Goal: Information Seeking & Learning: Learn about a topic

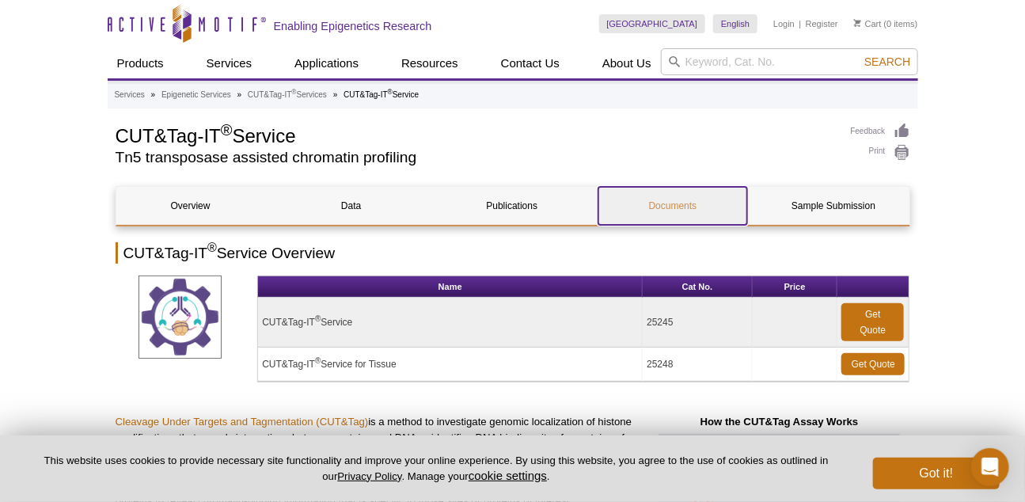
click at [681, 206] on link "Documents" at bounding box center [672, 206] width 149 height 38
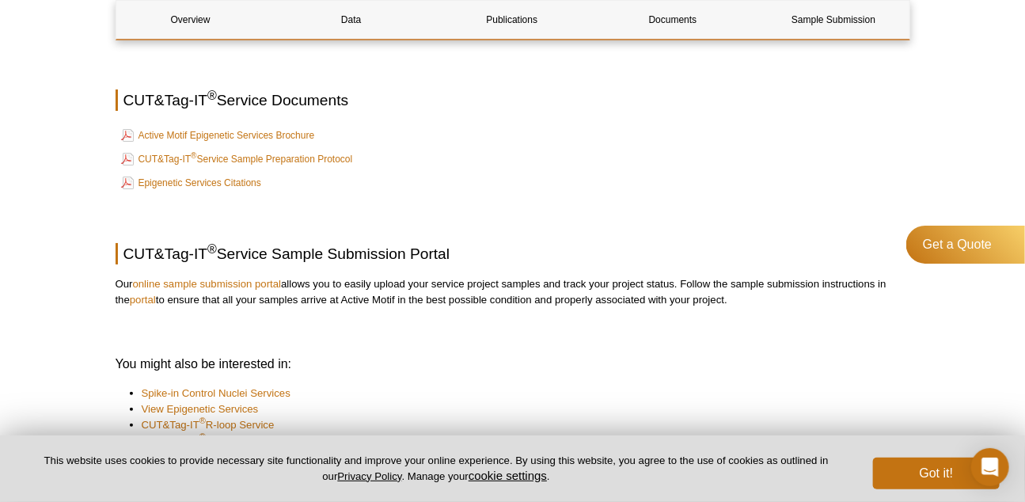
scroll to position [2135, 0]
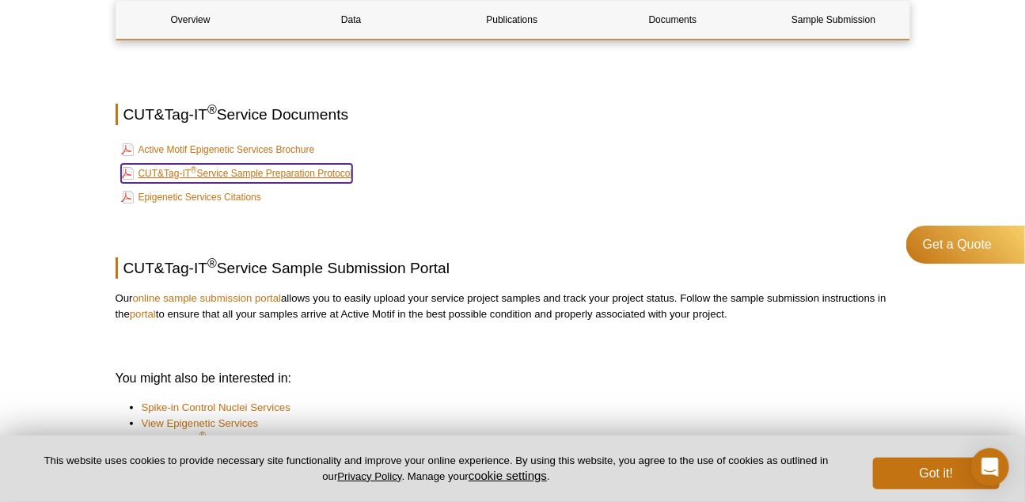
click at [290, 175] on link "CUT&Tag-IT ® Service Sample Preparation Protocol" at bounding box center [237, 173] width 232 height 19
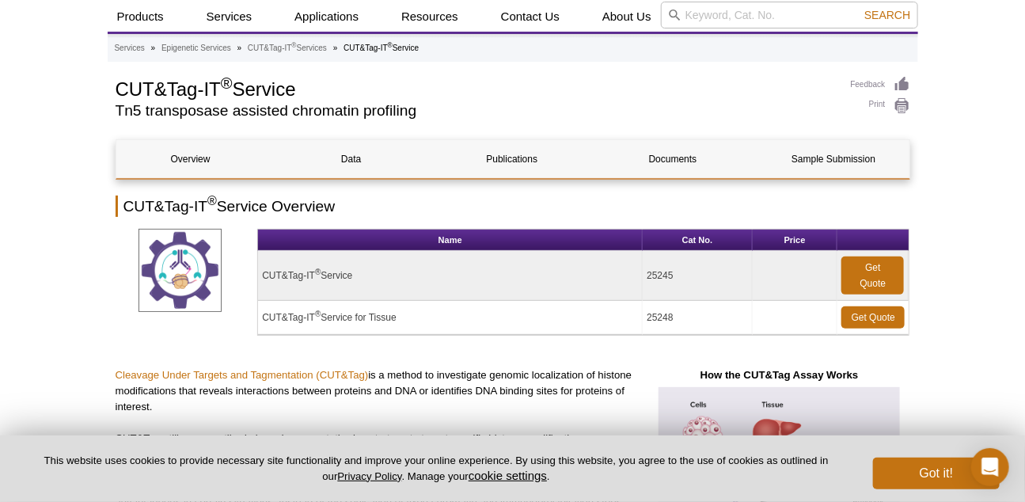
scroll to position [0, 0]
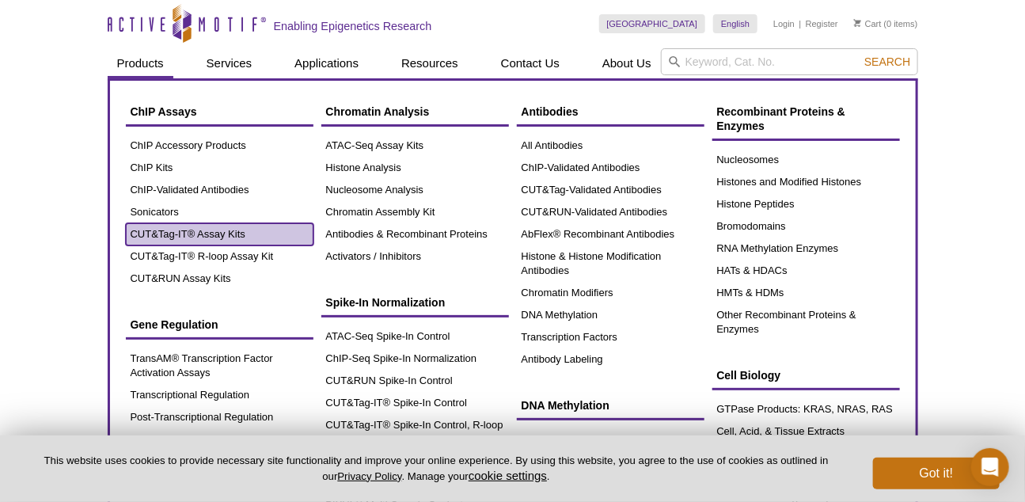
click at [171, 228] on link "CUT&Tag-IT® Assay Kits" at bounding box center [220, 234] width 188 height 22
click at [175, 242] on link "CUT&Tag-IT® Assay Kits" at bounding box center [220, 234] width 188 height 22
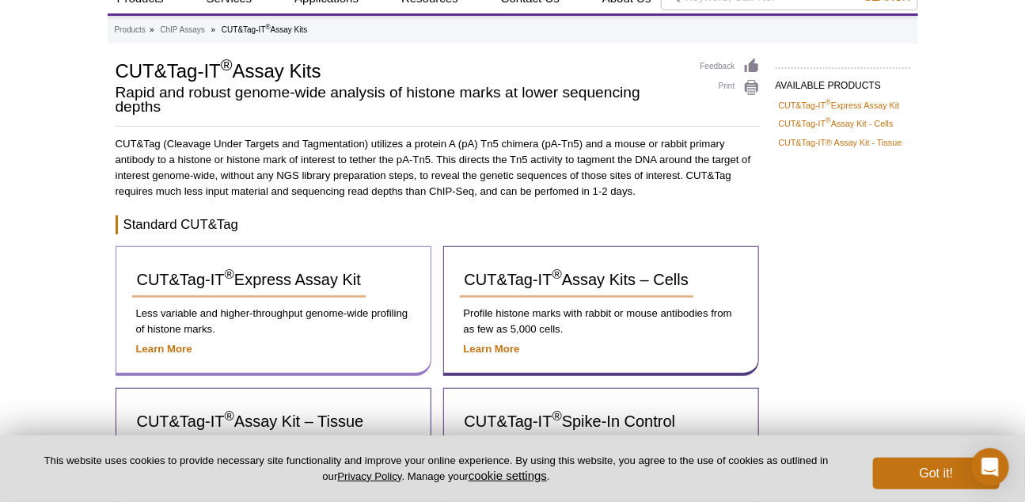
scroll to position [167, 0]
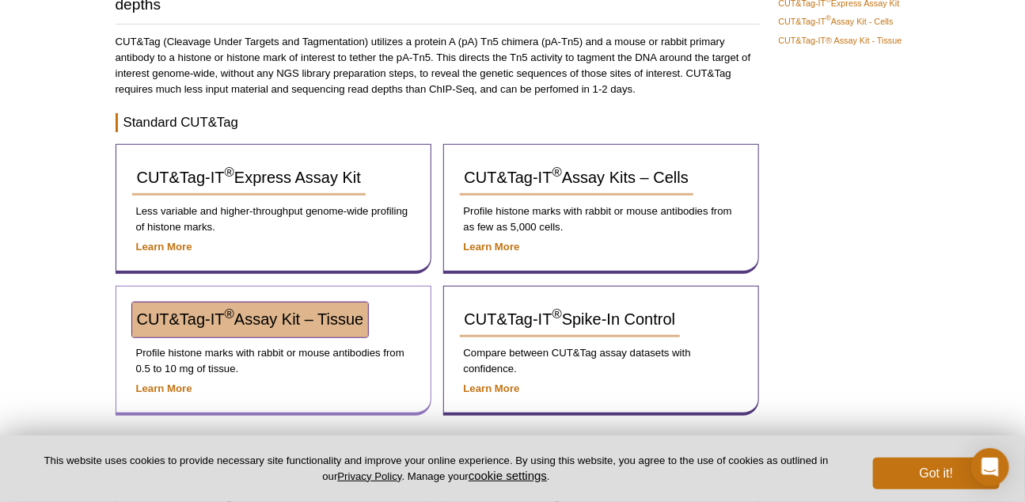
click at [233, 319] on sup "®" at bounding box center [229, 314] width 9 height 15
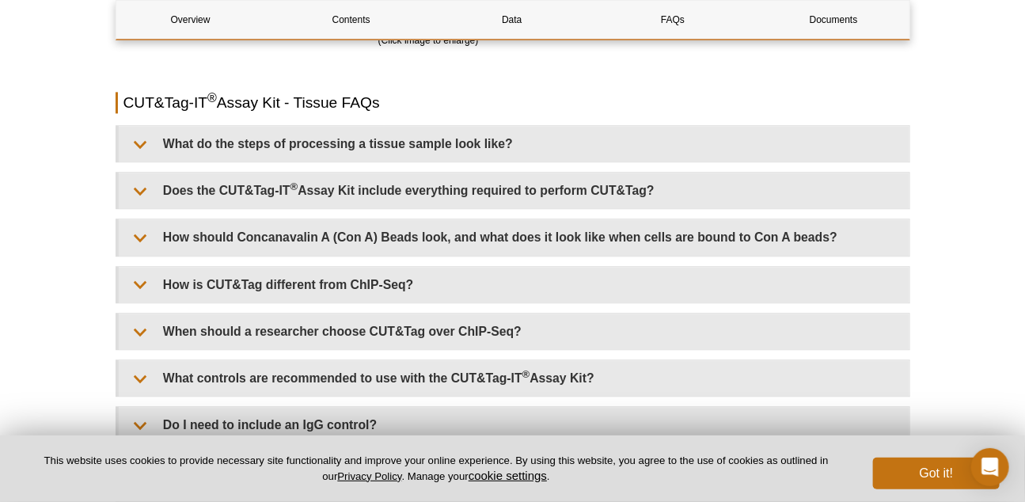
scroll to position [3569, 0]
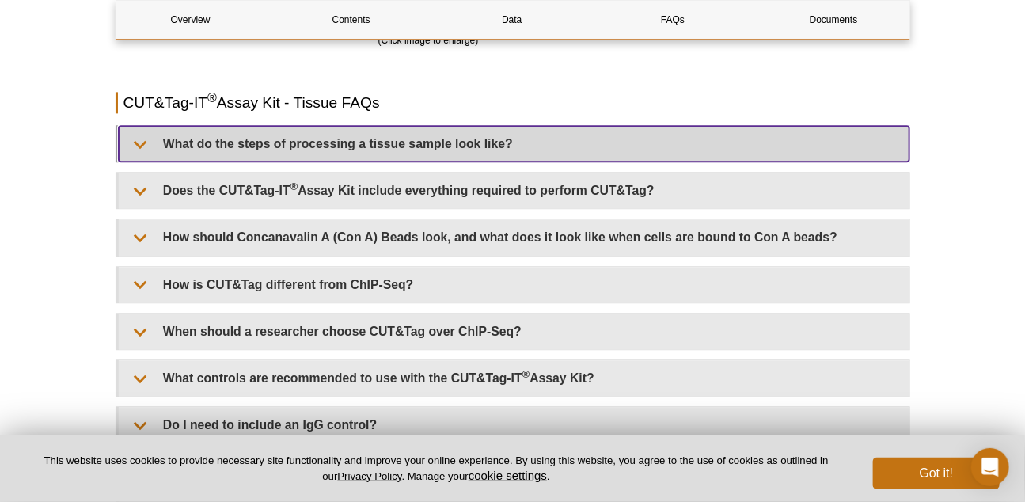
click at [170, 144] on summary "What do the steps of processing a tissue sample look like?" at bounding box center [514, 144] width 791 height 36
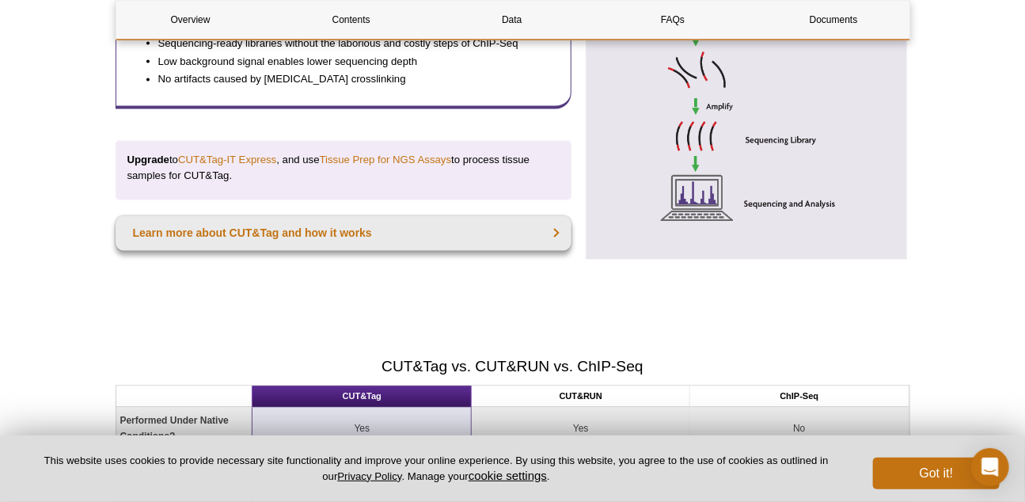
scroll to position [1152, 0]
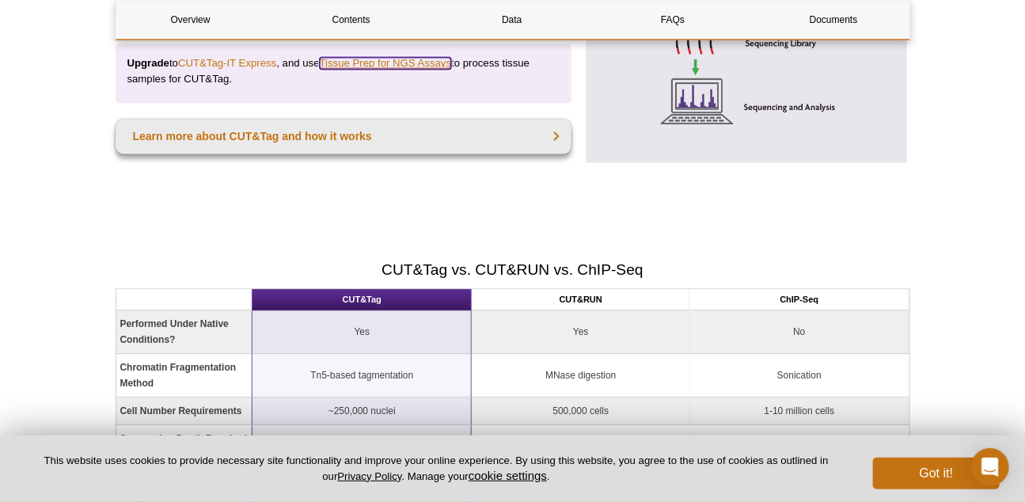
click at [392, 60] on link "Tissue Prep for NGS Assays" at bounding box center [386, 63] width 132 height 12
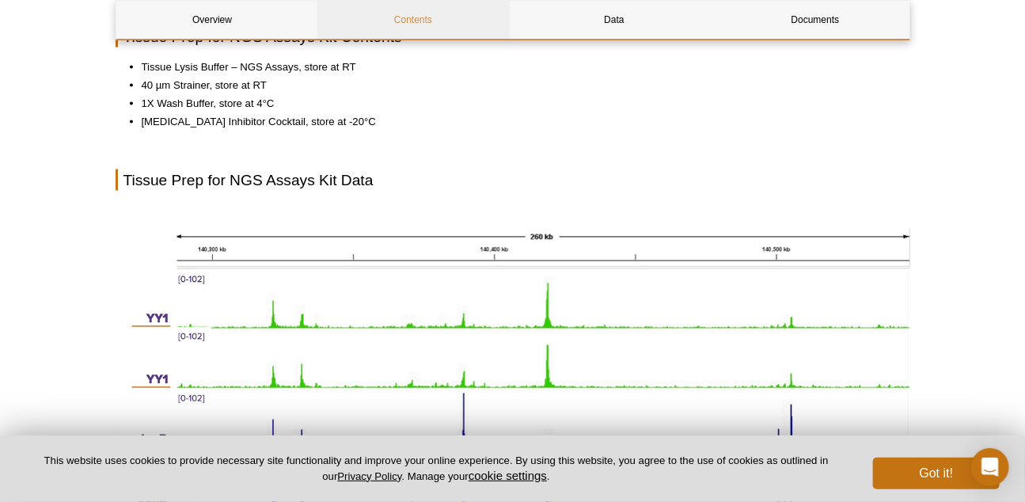
scroll to position [858, 0]
